Goal: Task Accomplishment & Management: Complete application form

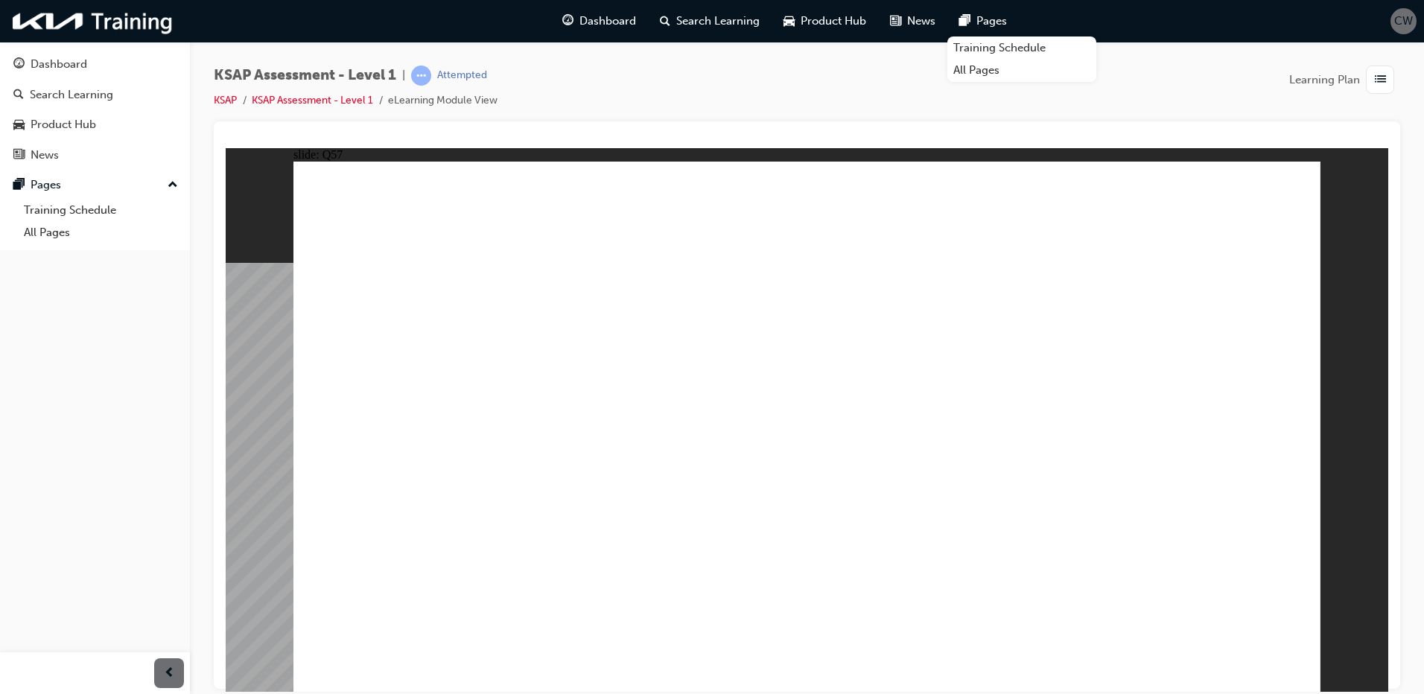
radio input "true"
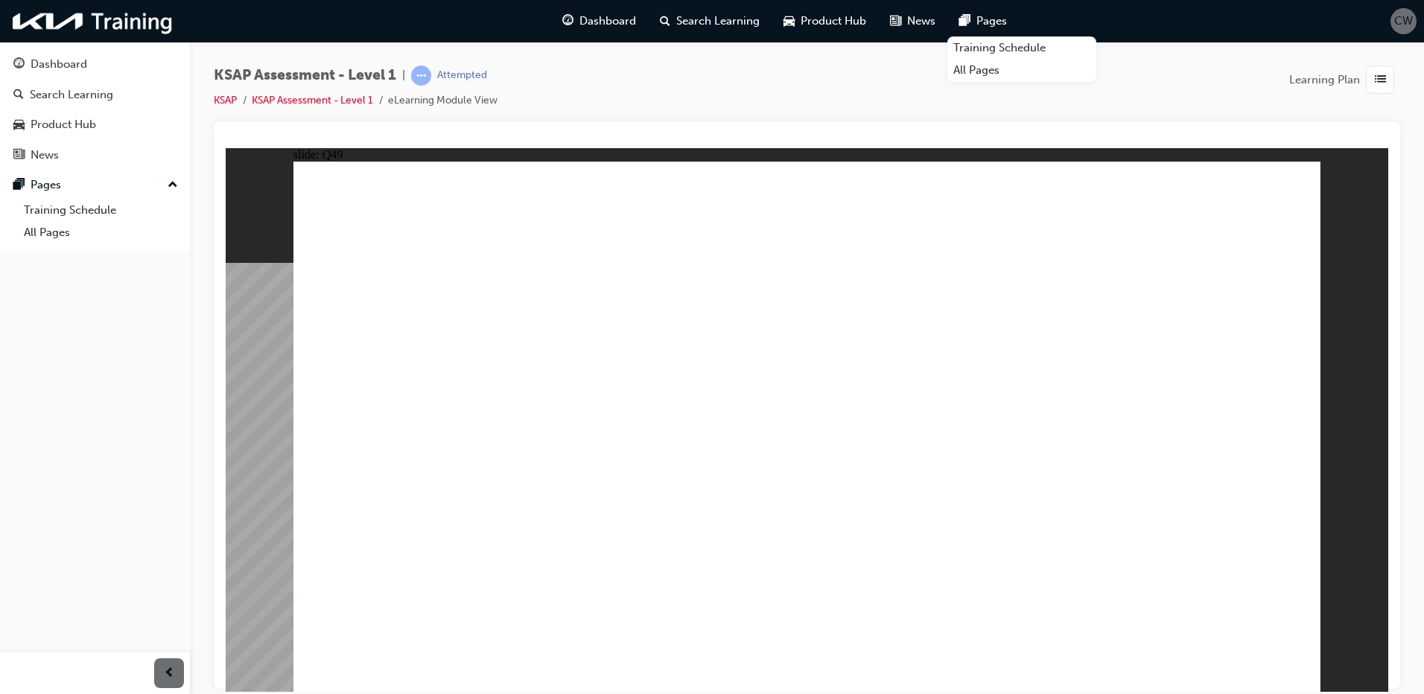
radio input "true"
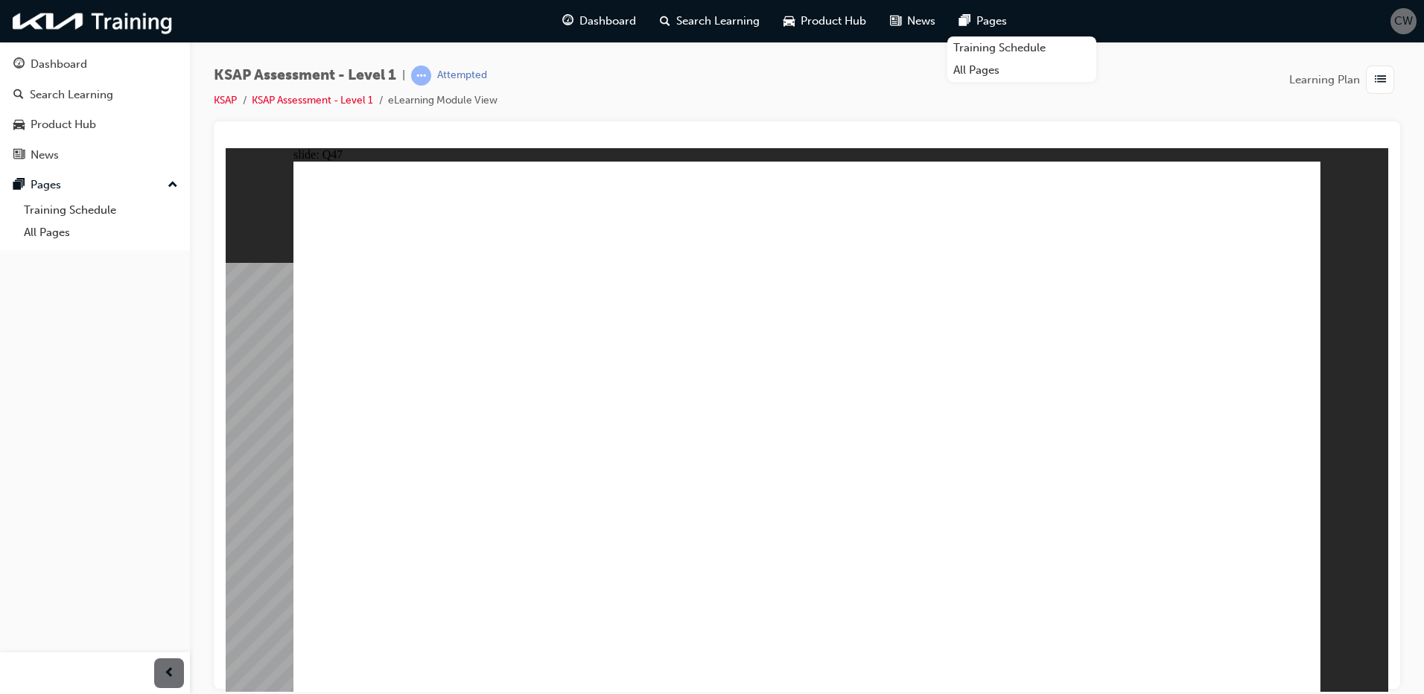
radio input "true"
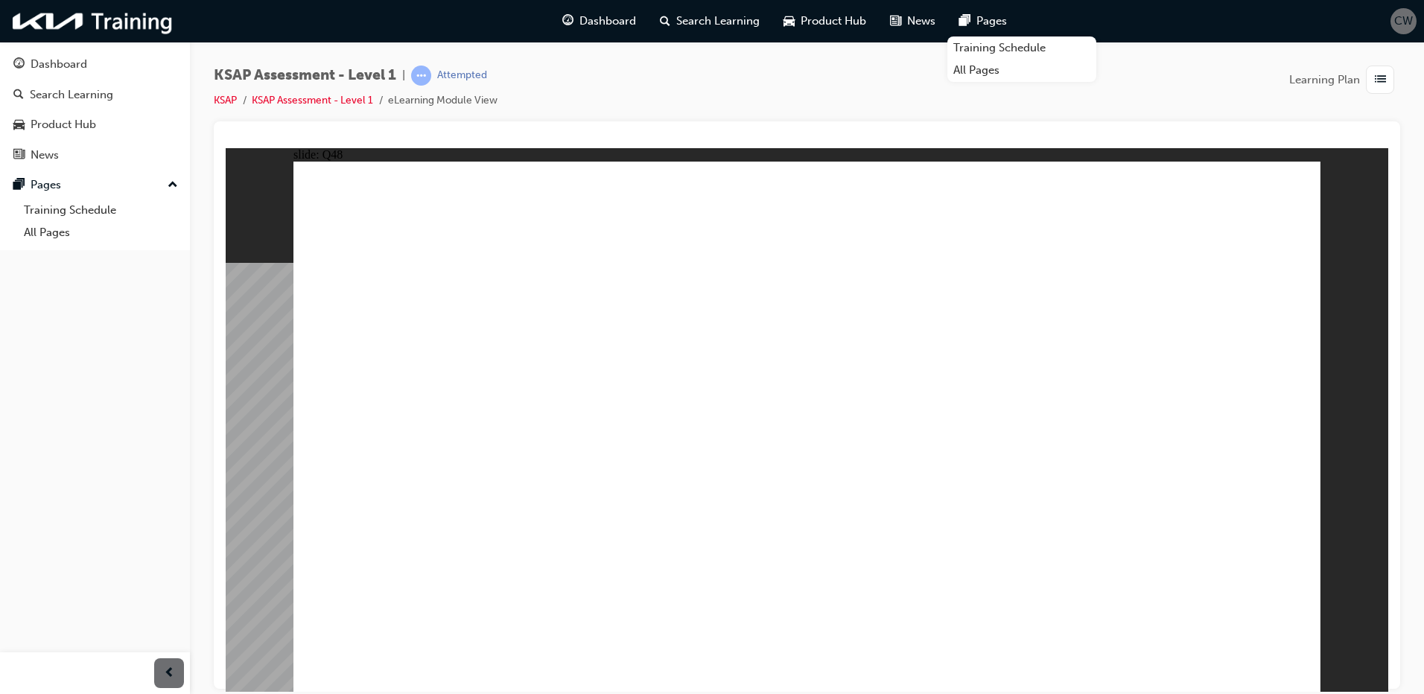
radio input "true"
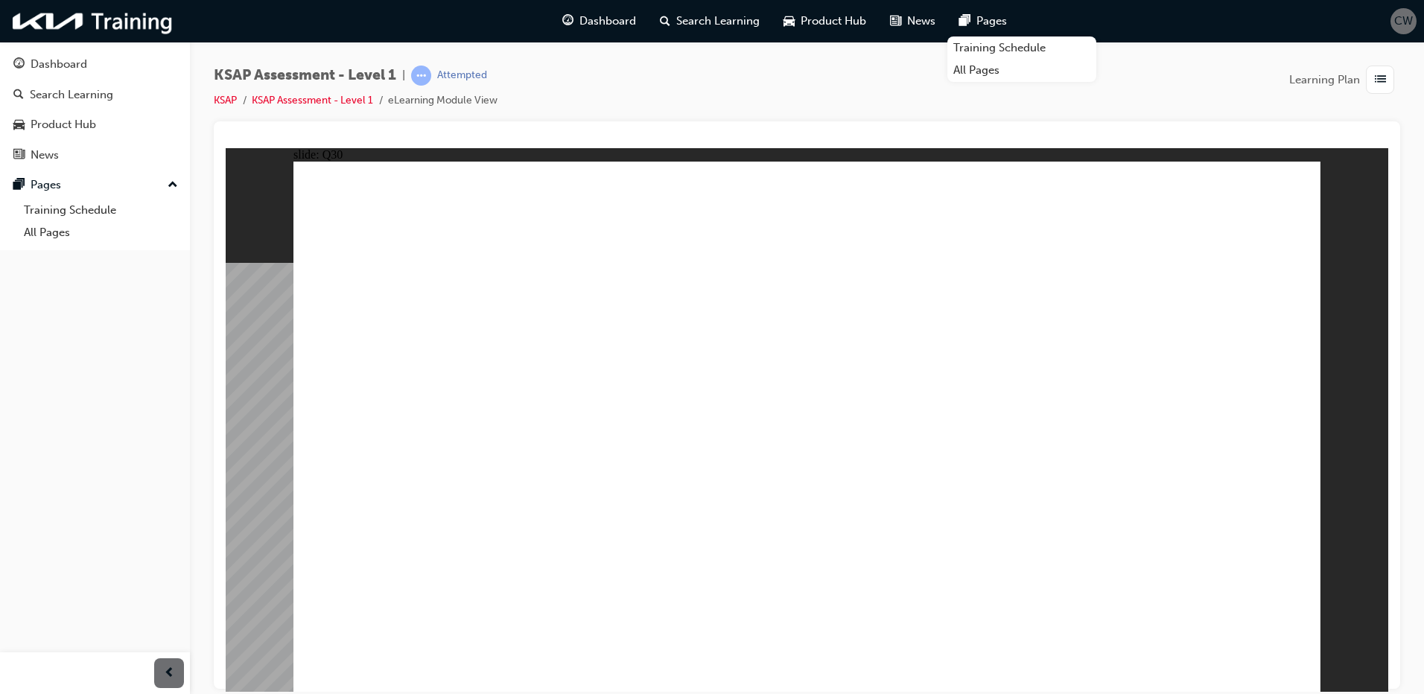
radio input "true"
drag, startPoint x: 851, startPoint y: 439, endPoint x: 1459, endPoint y: 841, distance: 728.9
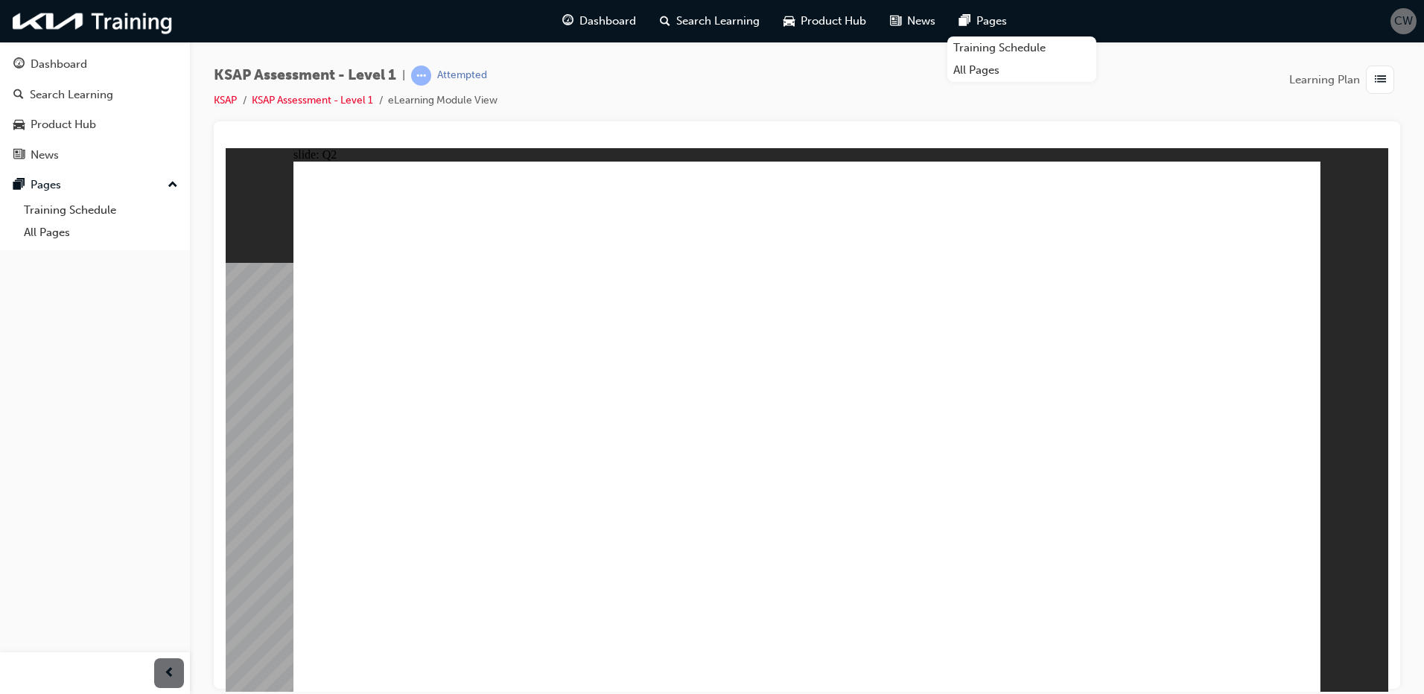
radio input "true"
drag, startPoint x: 1249, startPoint y: 659, endPoint x: 1242, endPoint y: 648, distance: 12.4
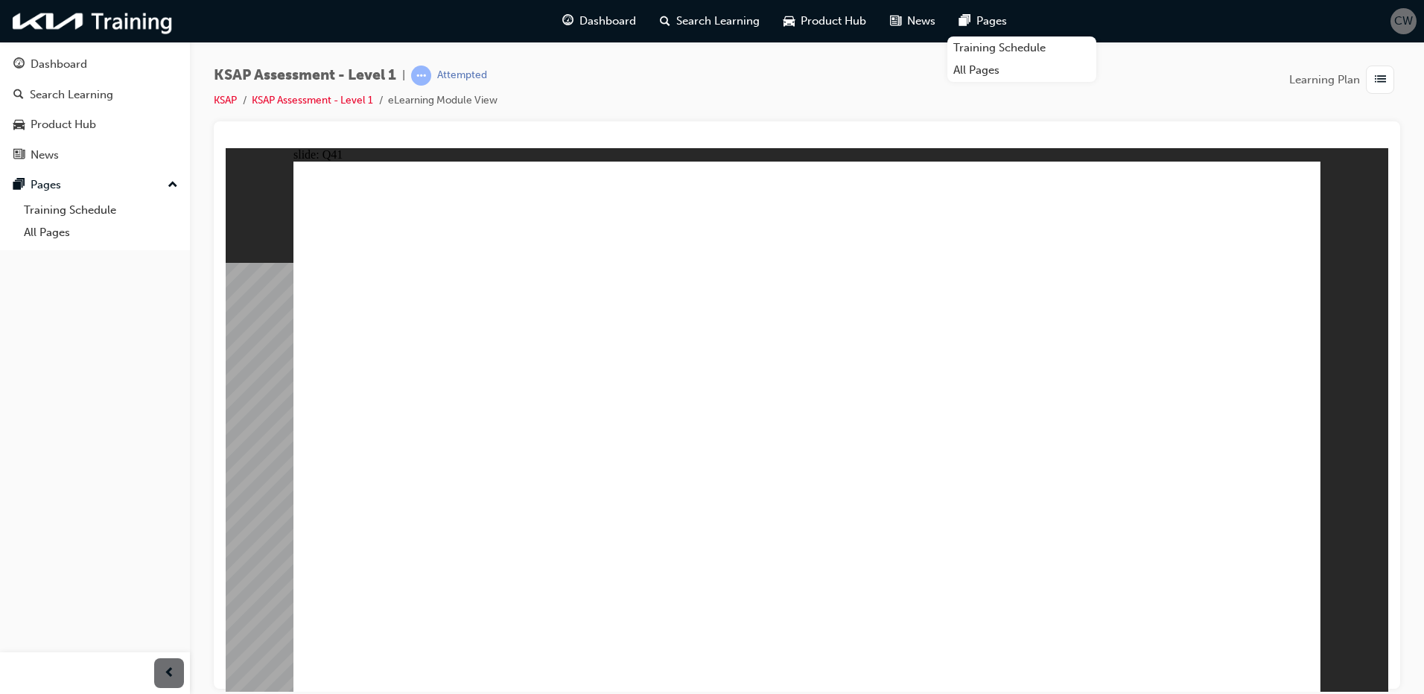
radio input "true"
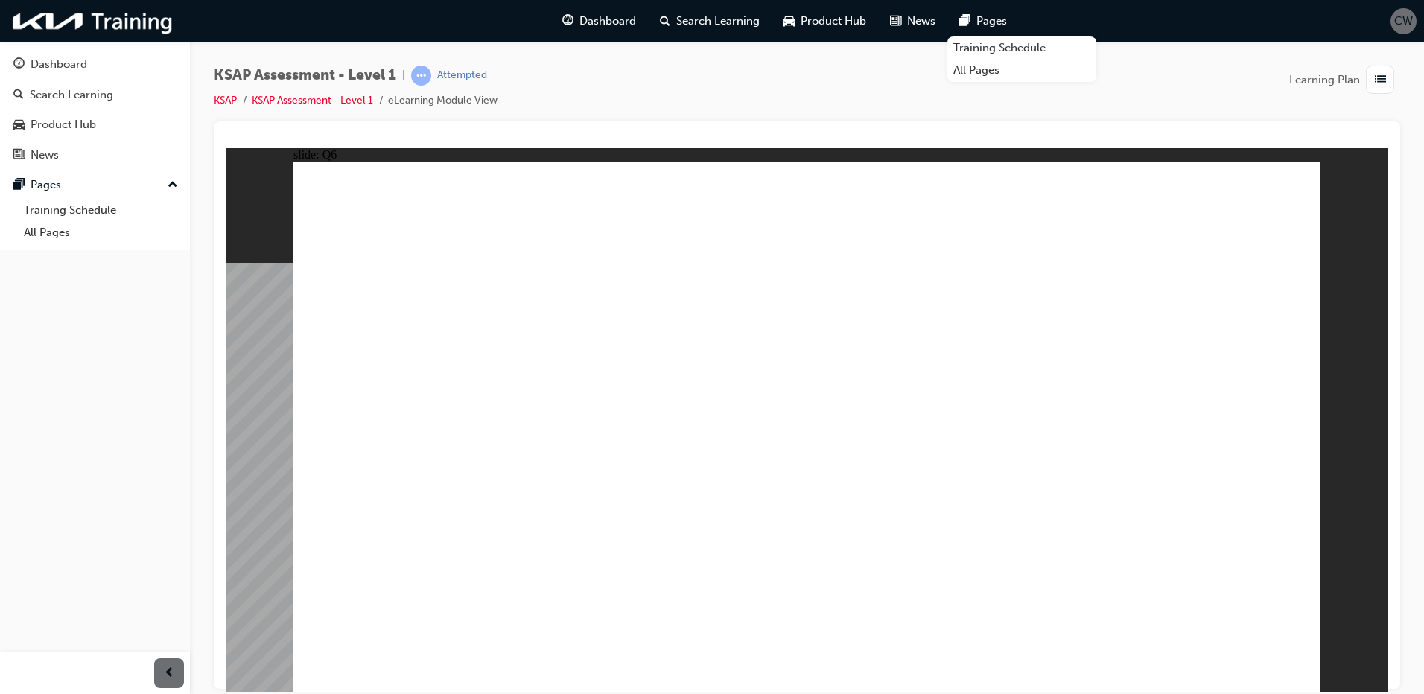
radio input "true"
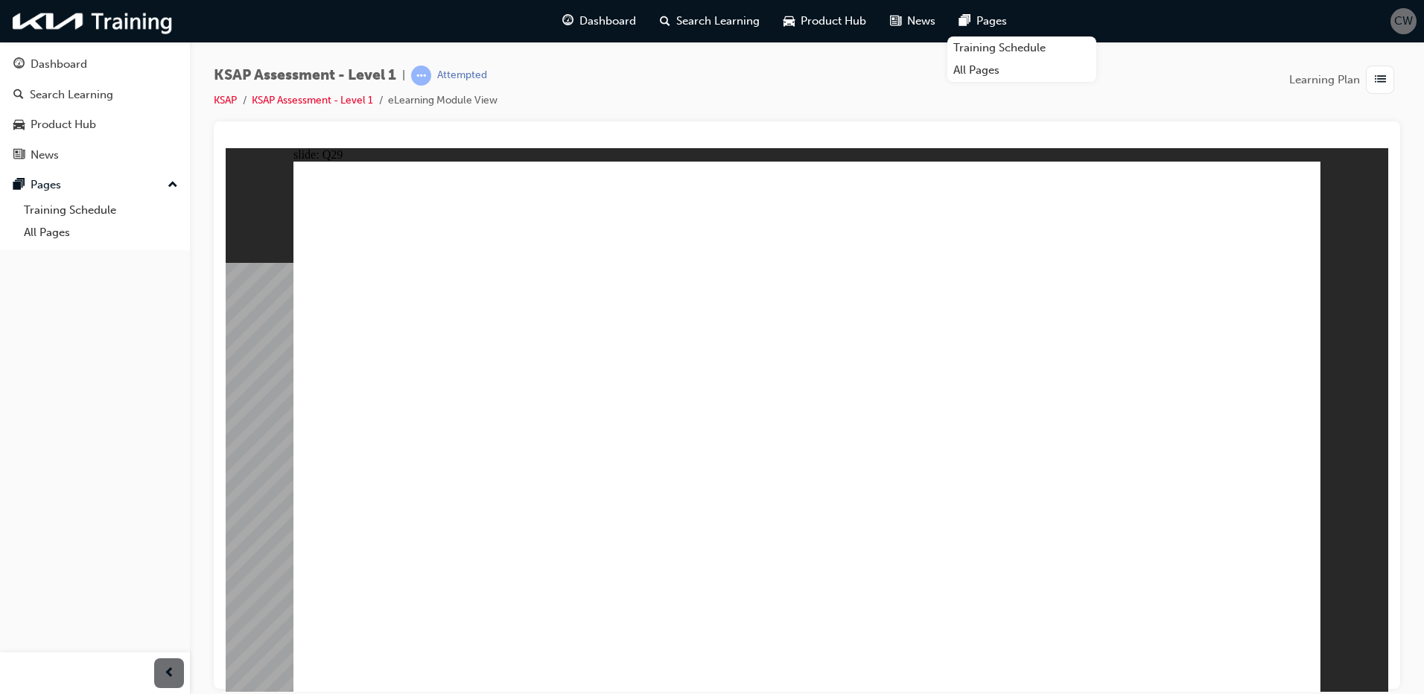
radio input "true"
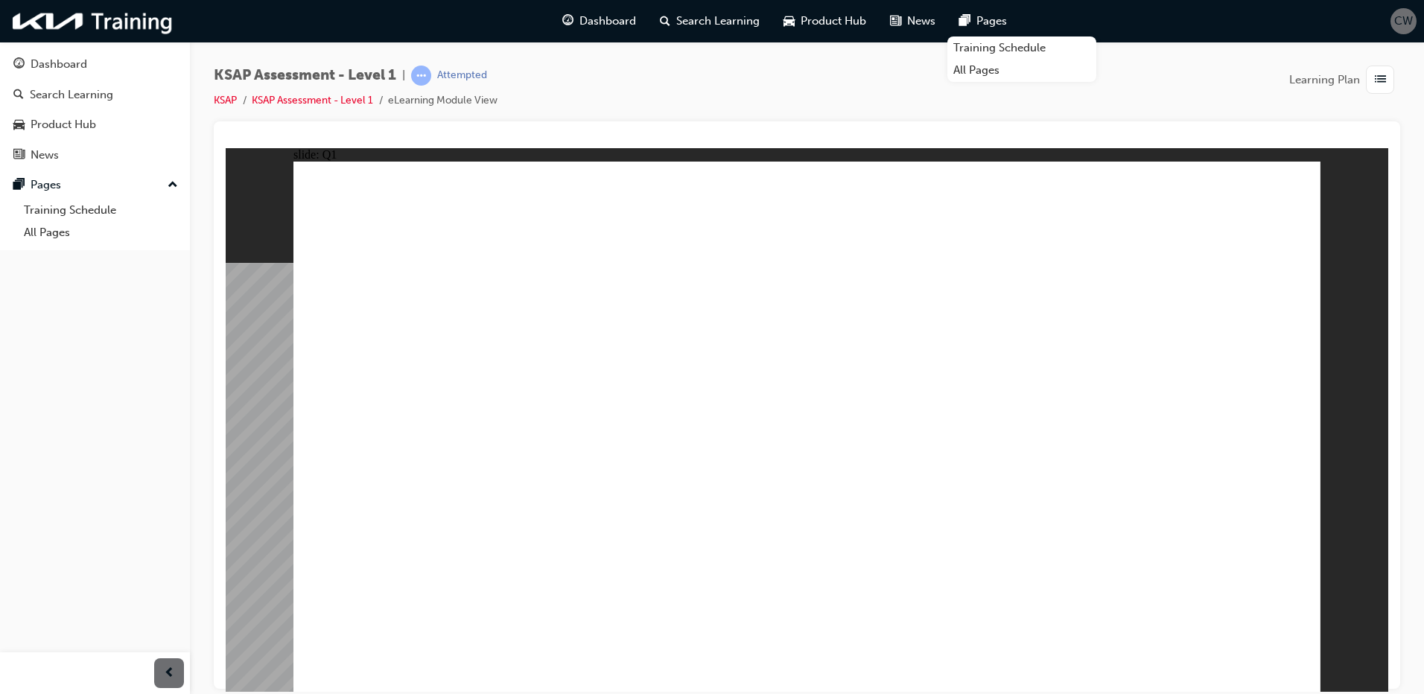
radio input "false"
radio input "true"
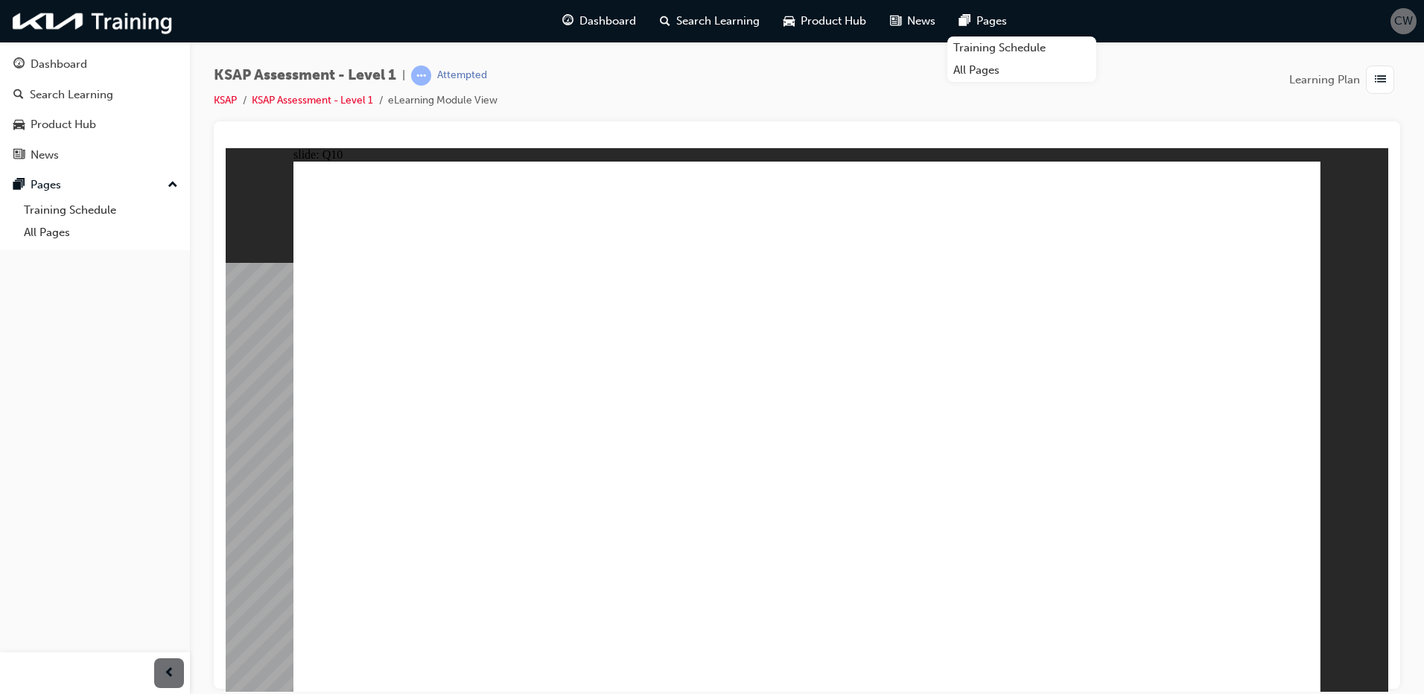
radio input "true"
drag, startPoint x: 780, startPoint y: 498, endPoint x: 773, endPoint y: 485, distance: 14.3
